Goal: Information Seeking & Learning: Learn about a topic

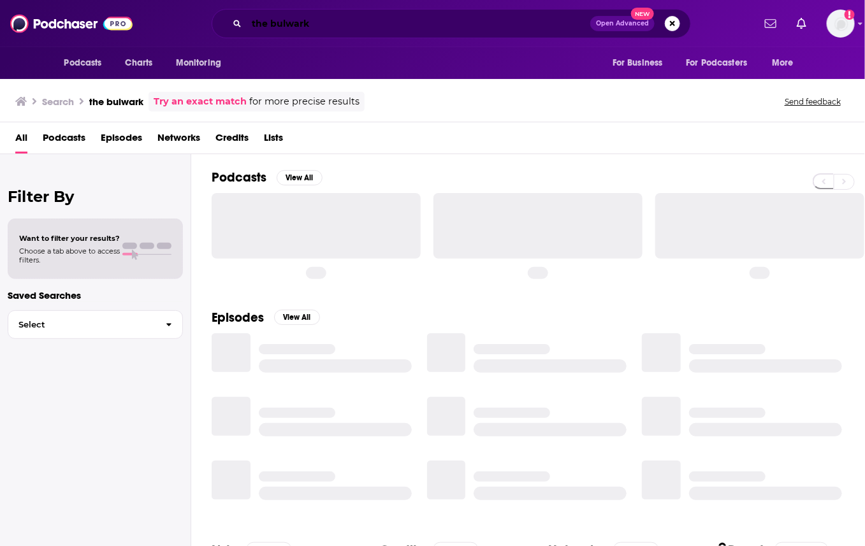
click at [337, 29] on input "the bulwark" at bounding box center [419, 23] width 344 height 20
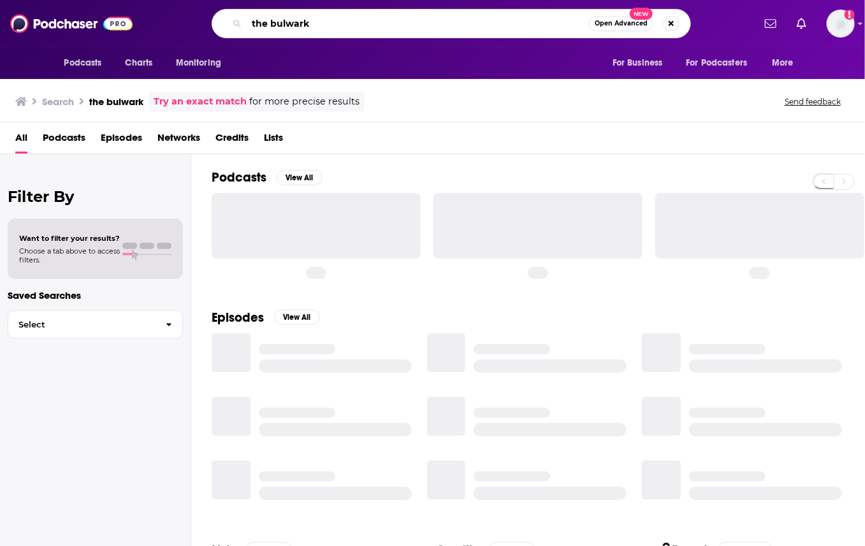
click at [337, 29] on input "the bulwark" at bounding box center [418, 23] width 342 height 20
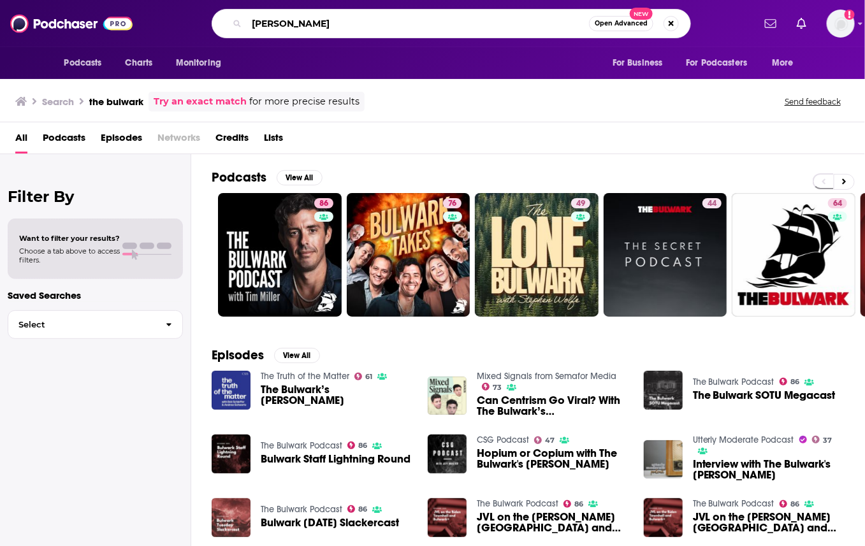
type input "[PERSON_NAME]"
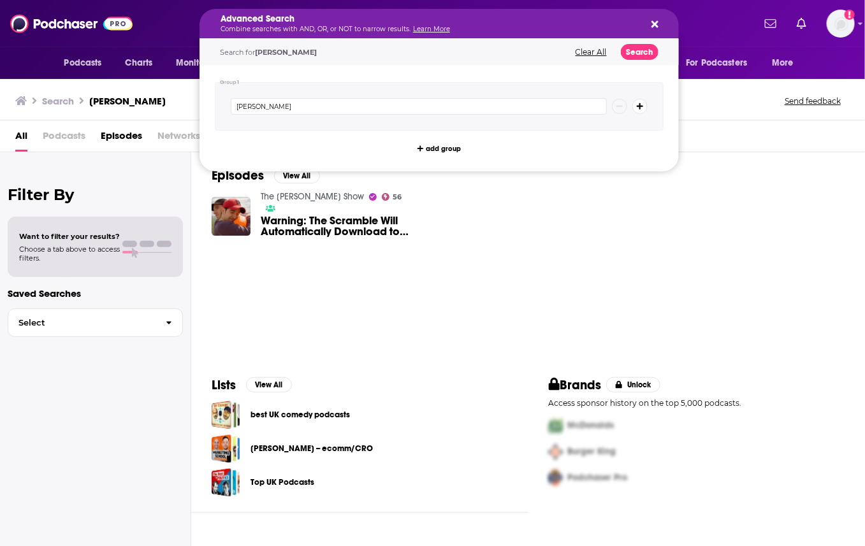
click at [336, 18] on h5 "Advanced Search" at bounding box center [429, 19] width 417 height 9
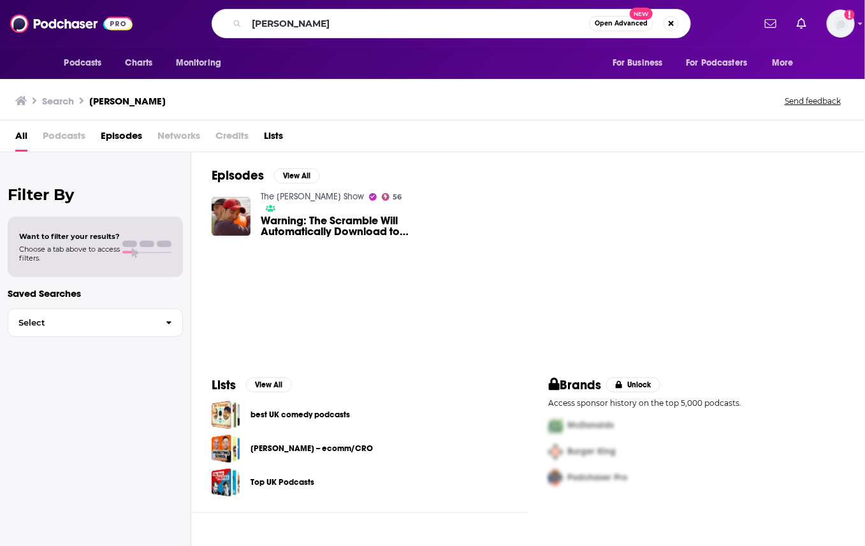
click at [390, 282] on div "Episodes View All The [PERSON_NAME] Show 56 Warning: The Scramble Will Automati…" at bounding box center [528, 256] width 674 height 209
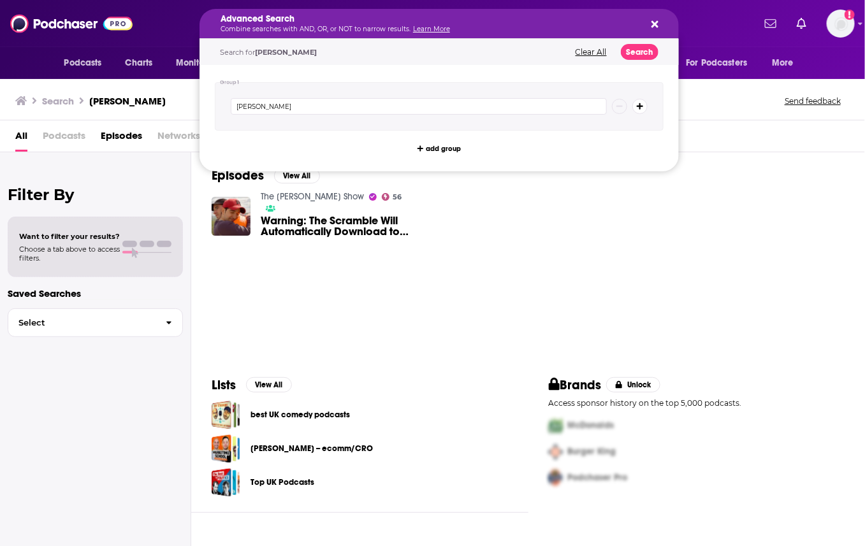
click at [332, 20] on h5 "Advanced Search" at bounding box center [429, 19] width 417 height 9
click at [309, 258] on div "Episodes View All The [PERSON_NAME] Show 56 Warning: The Scramble Will Automati…" at bounding box center [528, 256] width 674 height 209
click at [323, 30] on p "Combine searches with AND, OR, or NOT to narrow results. Learn More" at bounding box center [429, 29] width 417 height 6
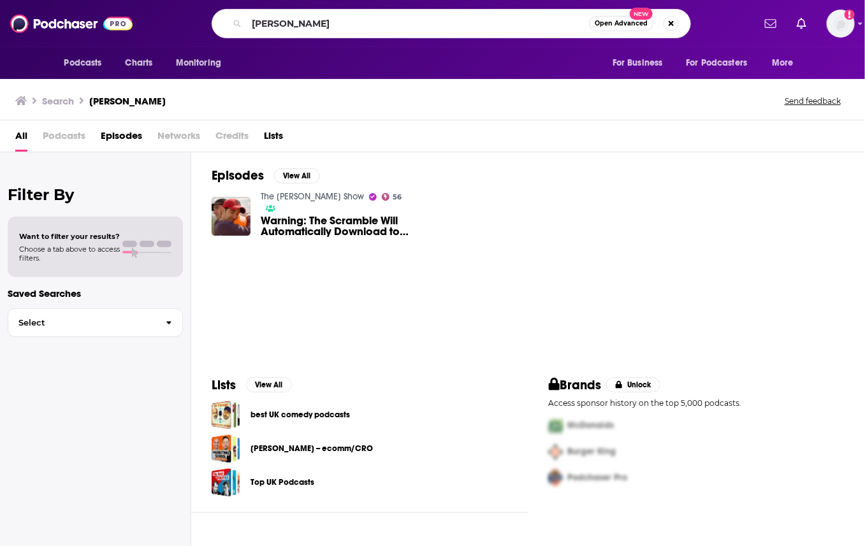
click at [359, 242] on div "Episodes View All The [PERSON_NAME] Show 56 Warning: The Scramble Will Automati…" at bounding box center [528, 256] width 674 height 209
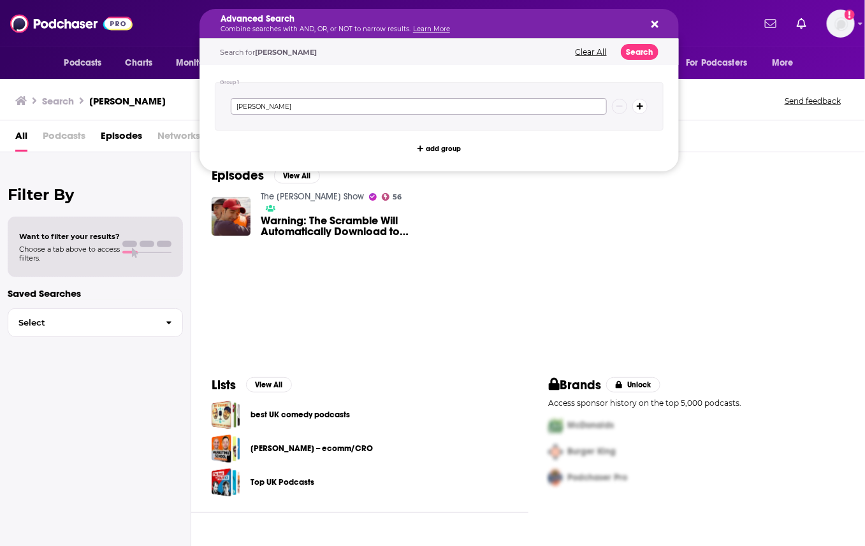
click at [367, 110] on input "[PERSON_NAME]" at bounding box center [419, 106] width 376 height 17
click at [447, 231] on div "The [PERSON_NAME] Show 56 Warning: The Scramble Will Automatically Download to …" at bounding box center [528, 216] width 633 height 51
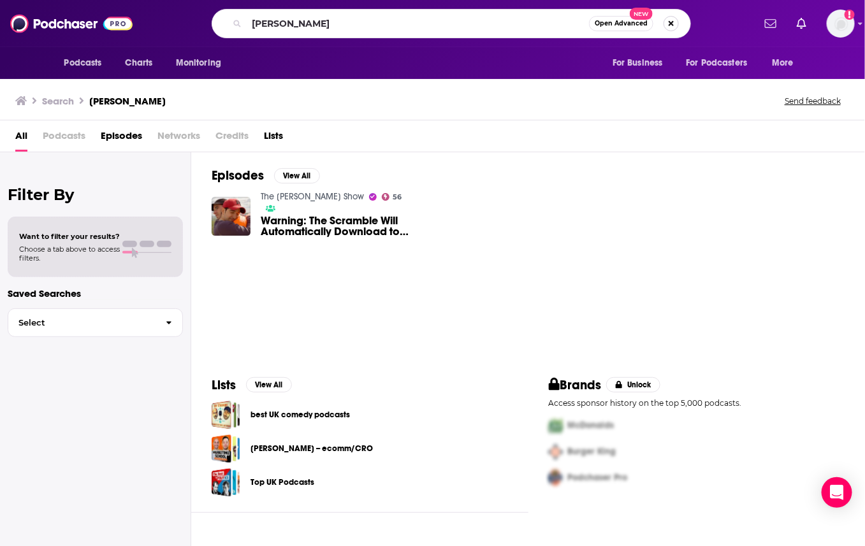
click at [667, 25] on button "Search podcasts, credits, & more..." at bounding box center [671, 23] width 15 height 15
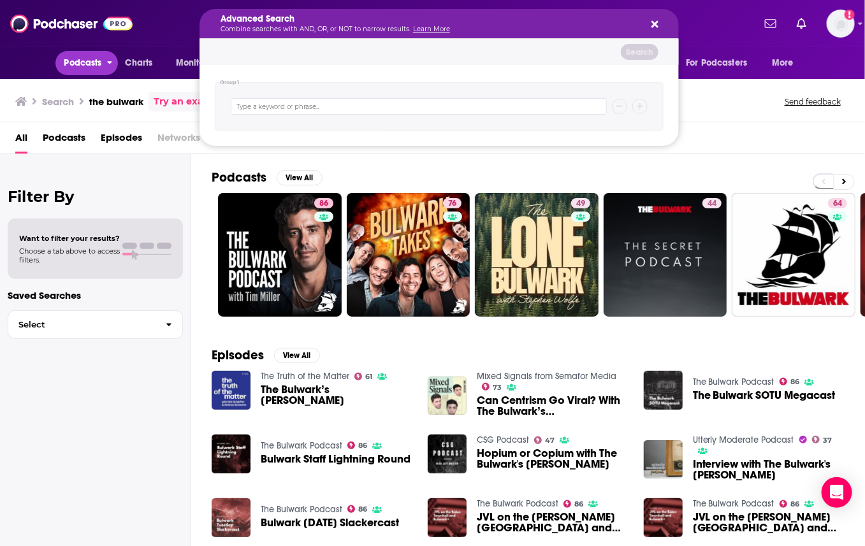
click at [78, 52] on button "Podcasts" at bounding box center [86, 63] width 63 height 24
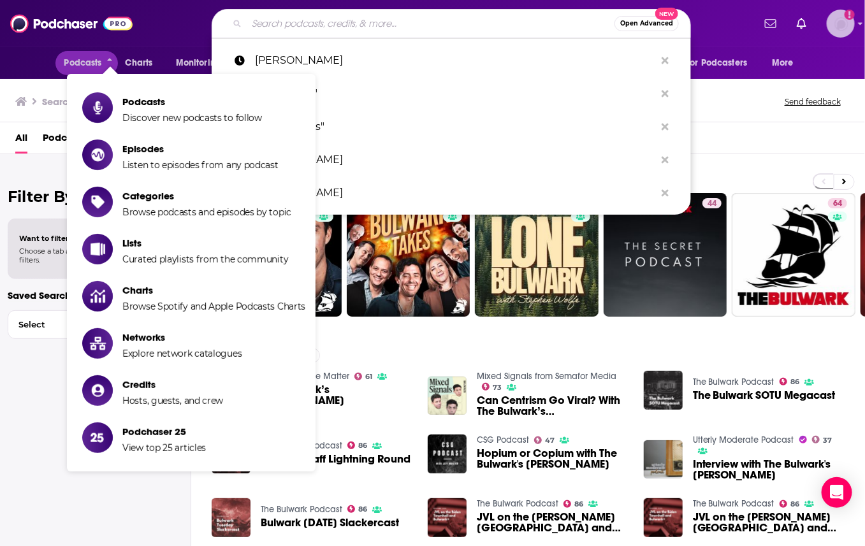
click at [838, 36] on img "Logged in as ereardon" at bounding box center [841, 24] width 28 height 28
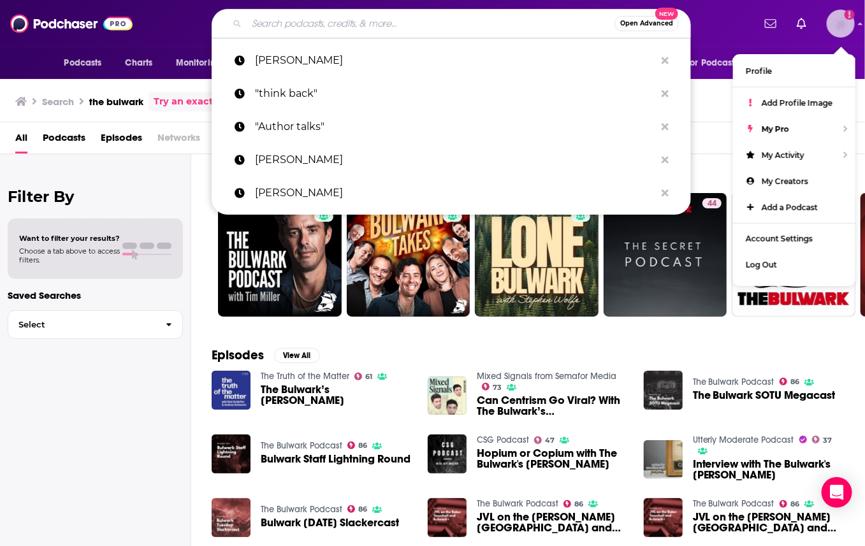
click at [838, 36] on img "Logged in as ereardon" at bounding box center [841, 24] width 28 height 28
click at [101, 54] on span "Podcasts" at bounding box center [83, 63] width 38 height 18
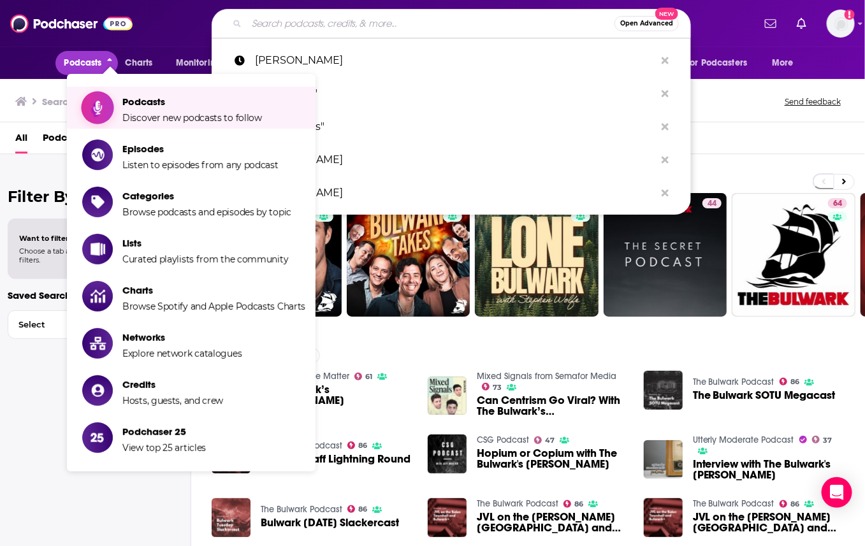
click at [125, 116] on span "Discover new podcasts to follow" at bounding box center [192, 117] width 140 height 11
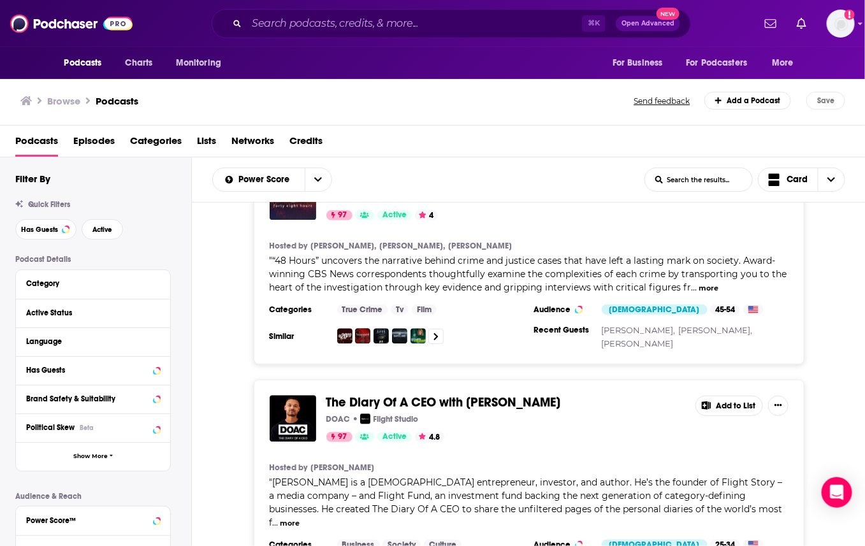
scroll to position [2830, 0]
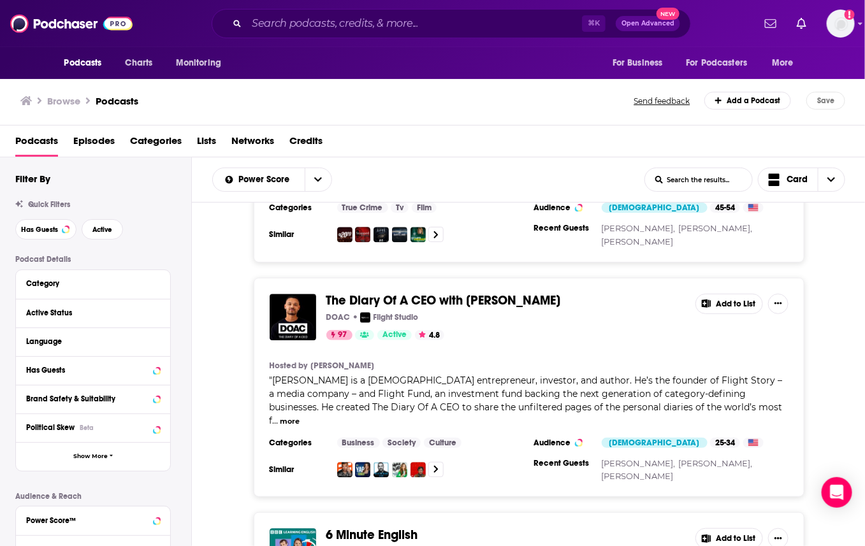
click at [207, 135] on span "Lists" at bounding box center [206, 144] width 19 height 26
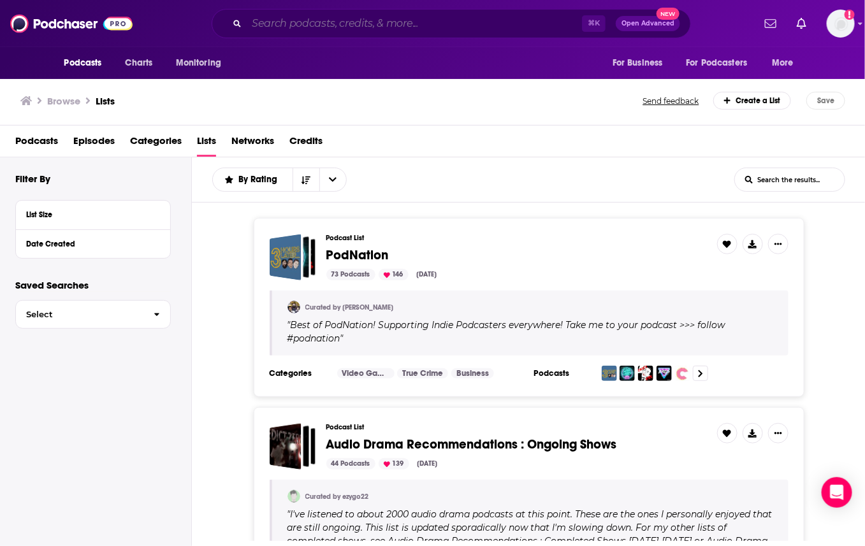
click at [394, 28] on input "Search podcasts, credits, & more..." at bounding box center [414, 23] width 335 height 20
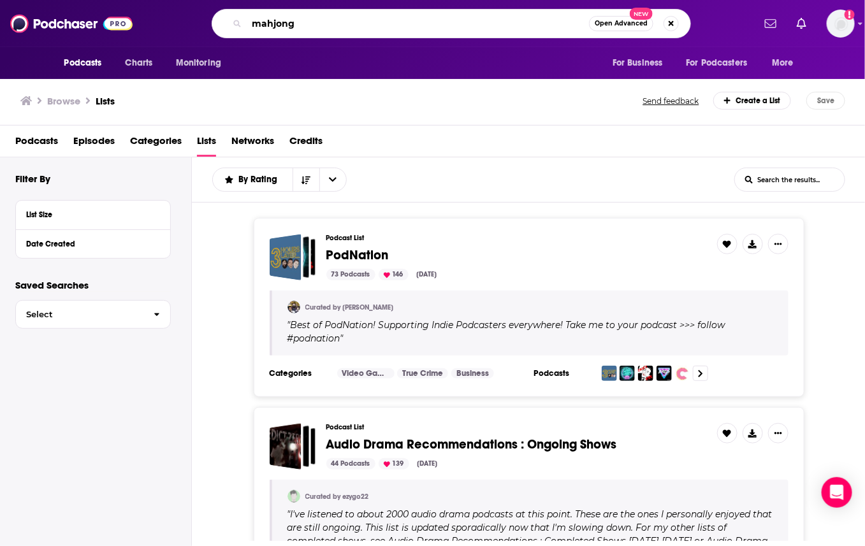
type input "mahjong"
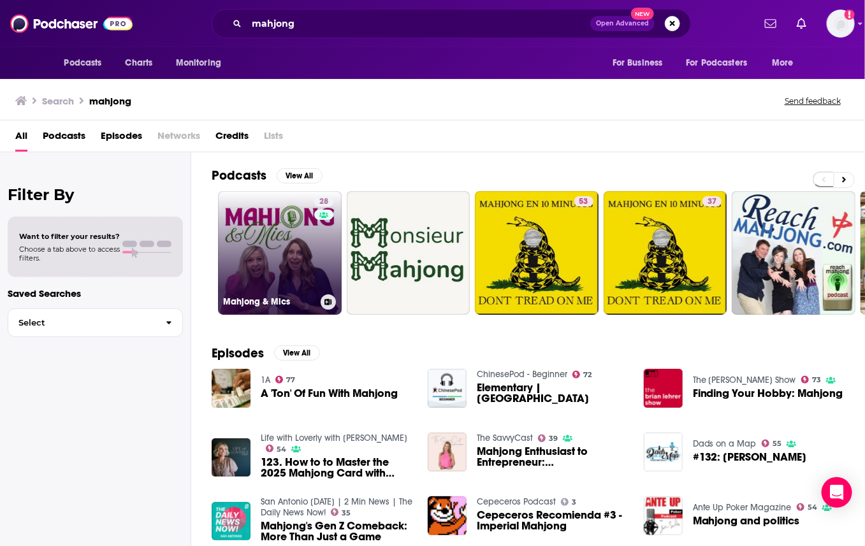
click at [277, 242] on link "28 Mahjong & Mics" at bounding box center [280, 253] width 124 height 124
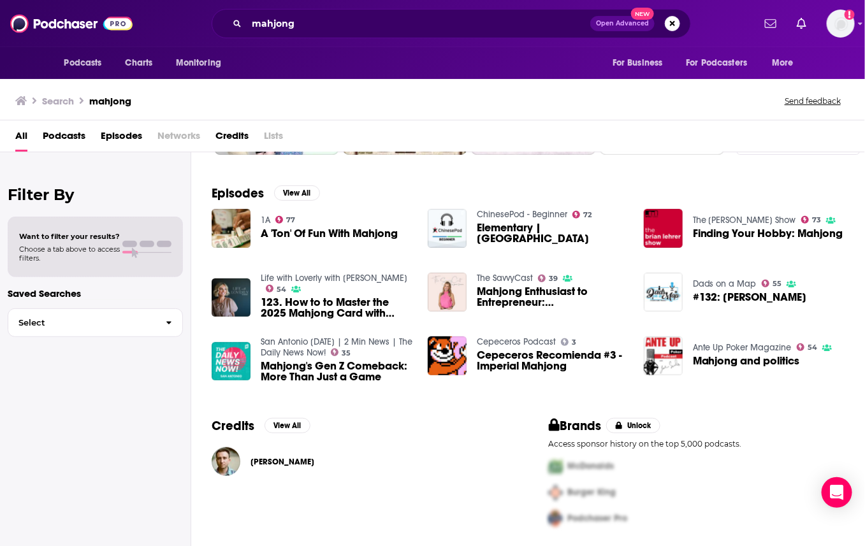
scroll to position [161, 0]
click at [326, 373] on span "Mahjong's Gen Z Comeback: More Than Just a Game" at bounding box center [337, 371] width 152 height 22
